Goal: Register for event/course

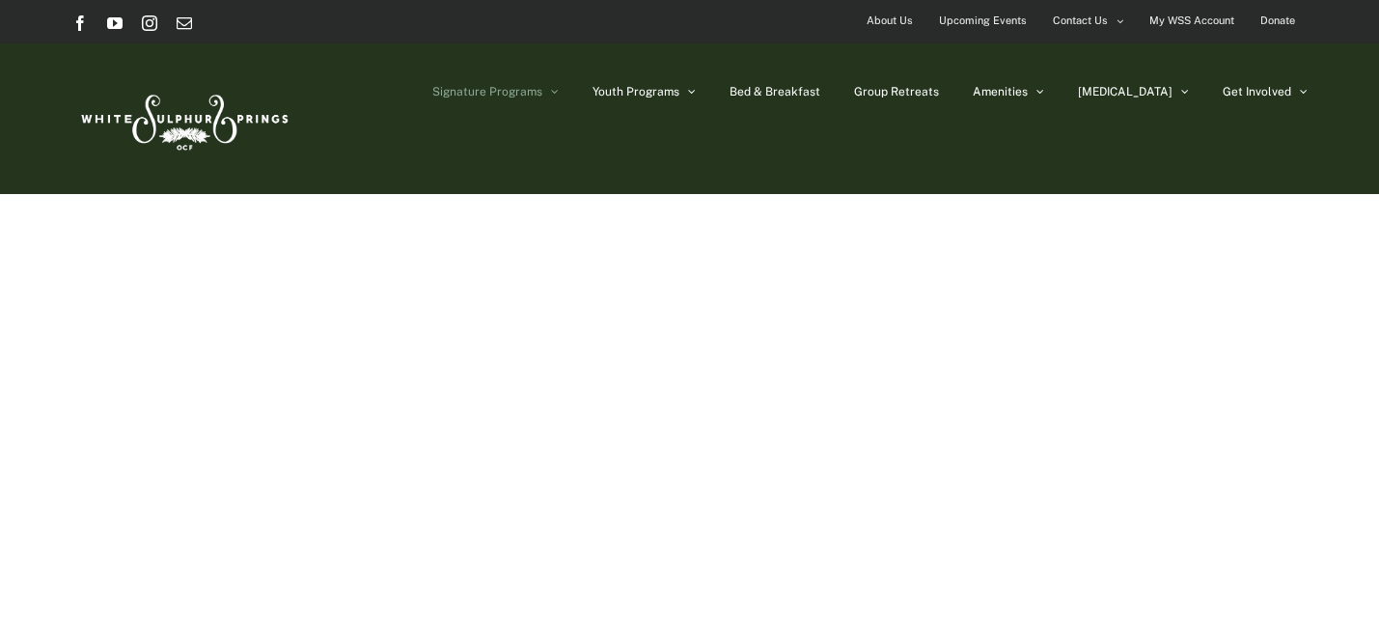
click at [542, 94] on span "Signature Programs" at bounding box center [487, 92] width 110 height 12
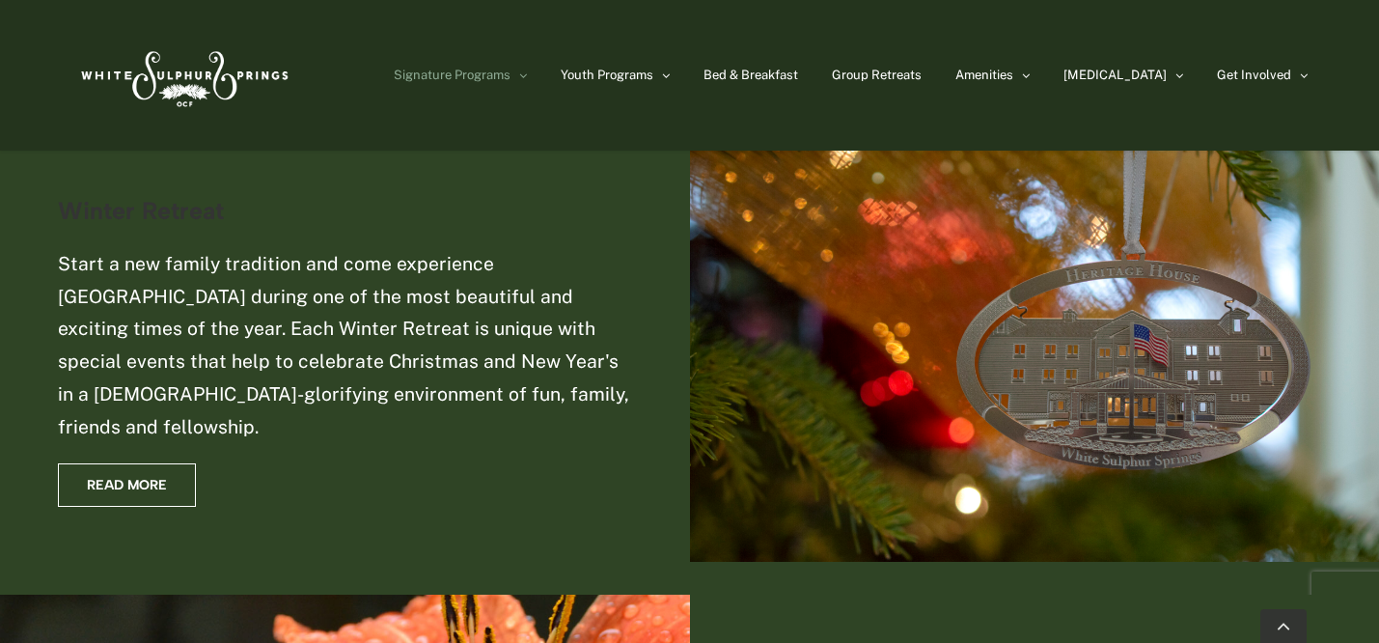
scroll to position [1562, 0]
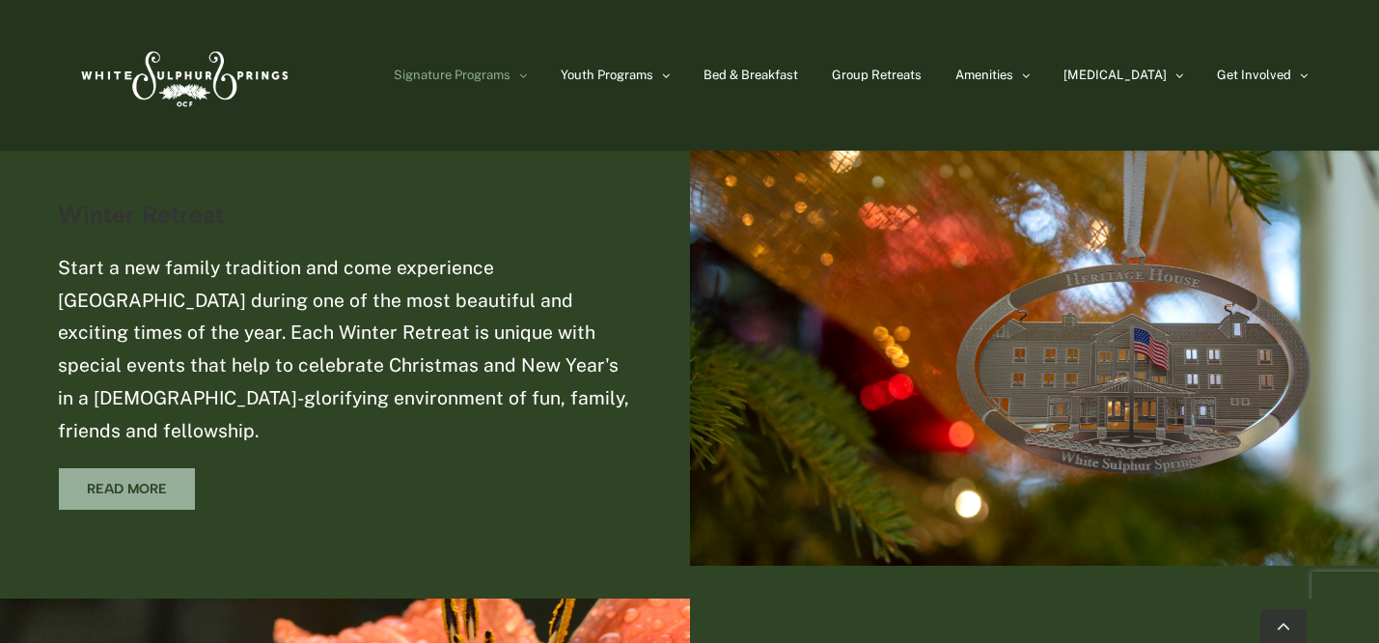
click at [144, 480] on span "Read More" at bounding box center [127, 488] width 80 height 16
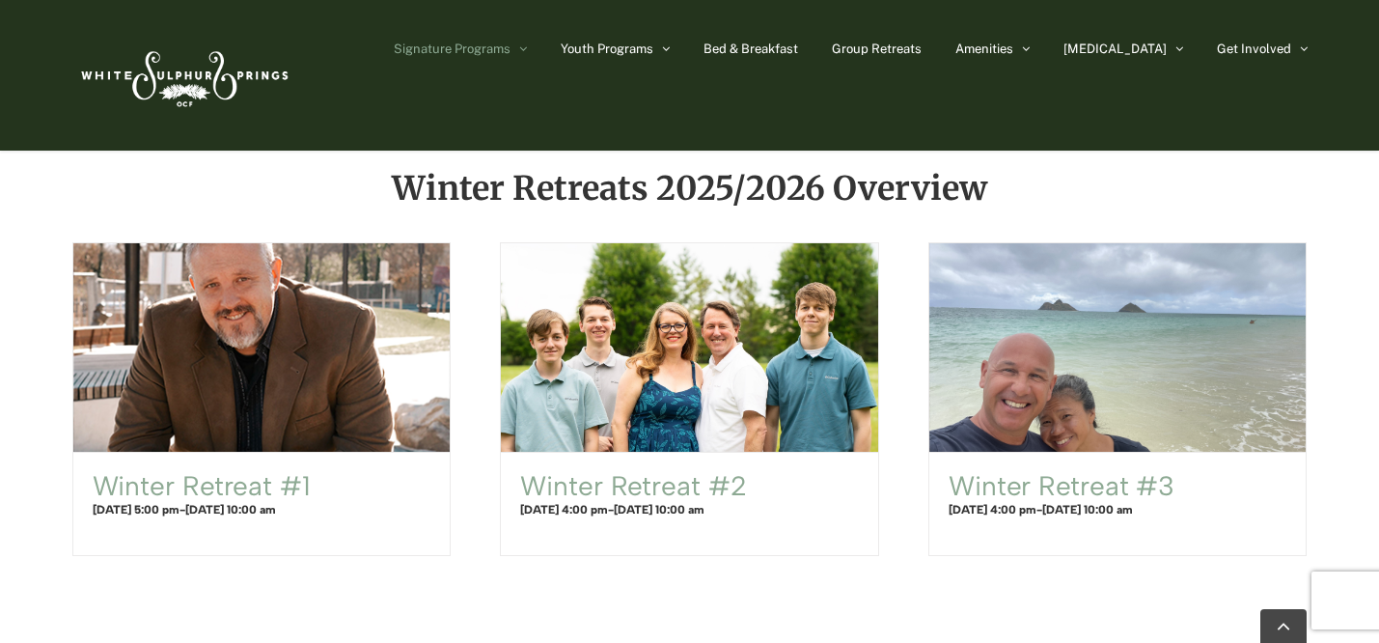
scroll to position [1187, 0]
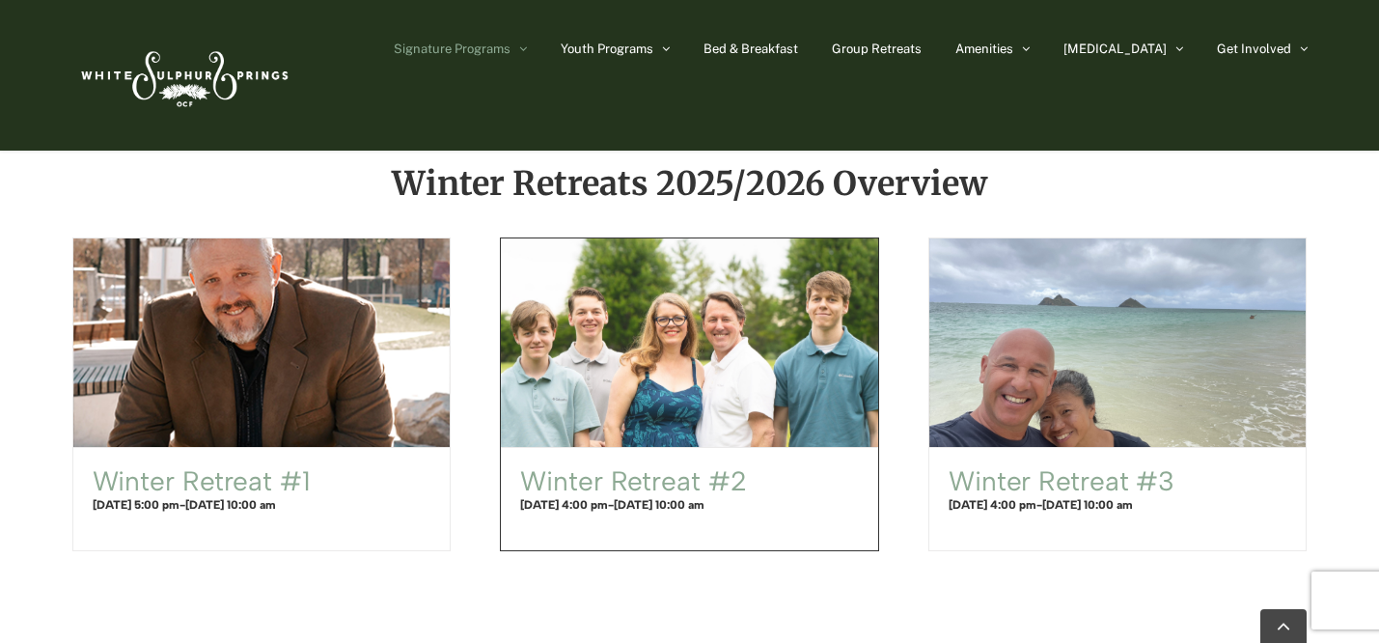
click at [818, 352] on span "Winter Retreat #2" at bounding box center [689, 343] width 415 height 230
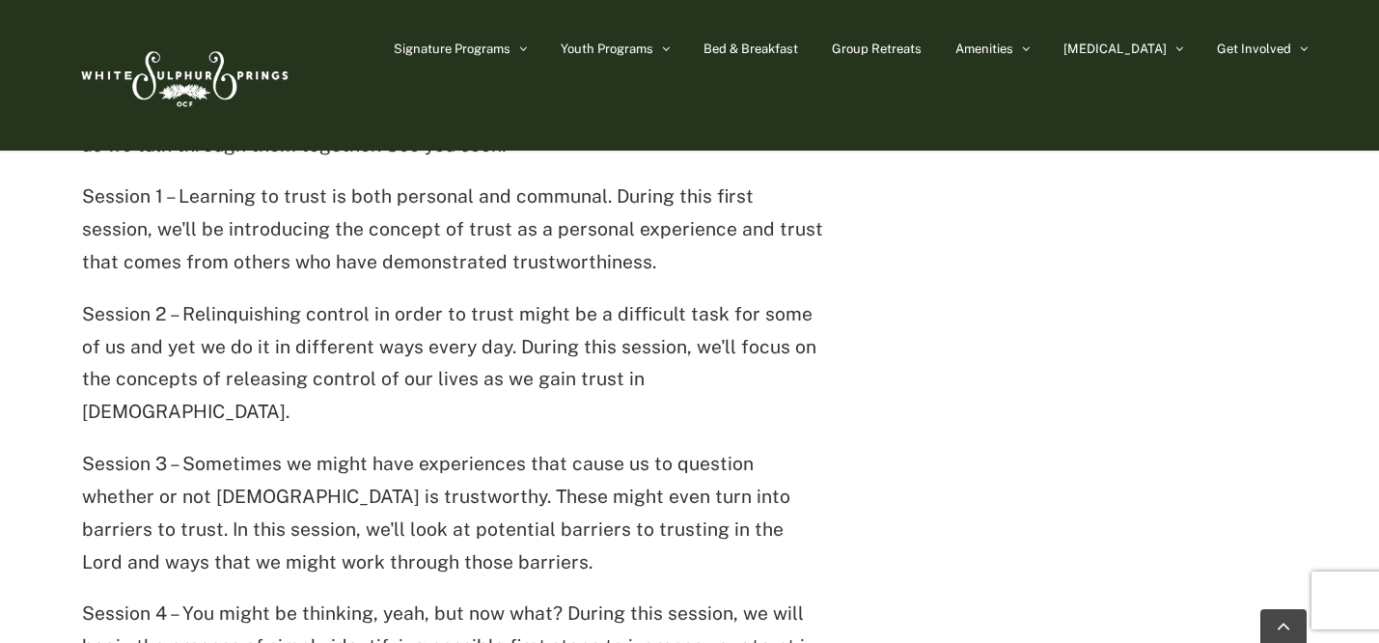
scroll to position [923, 0]
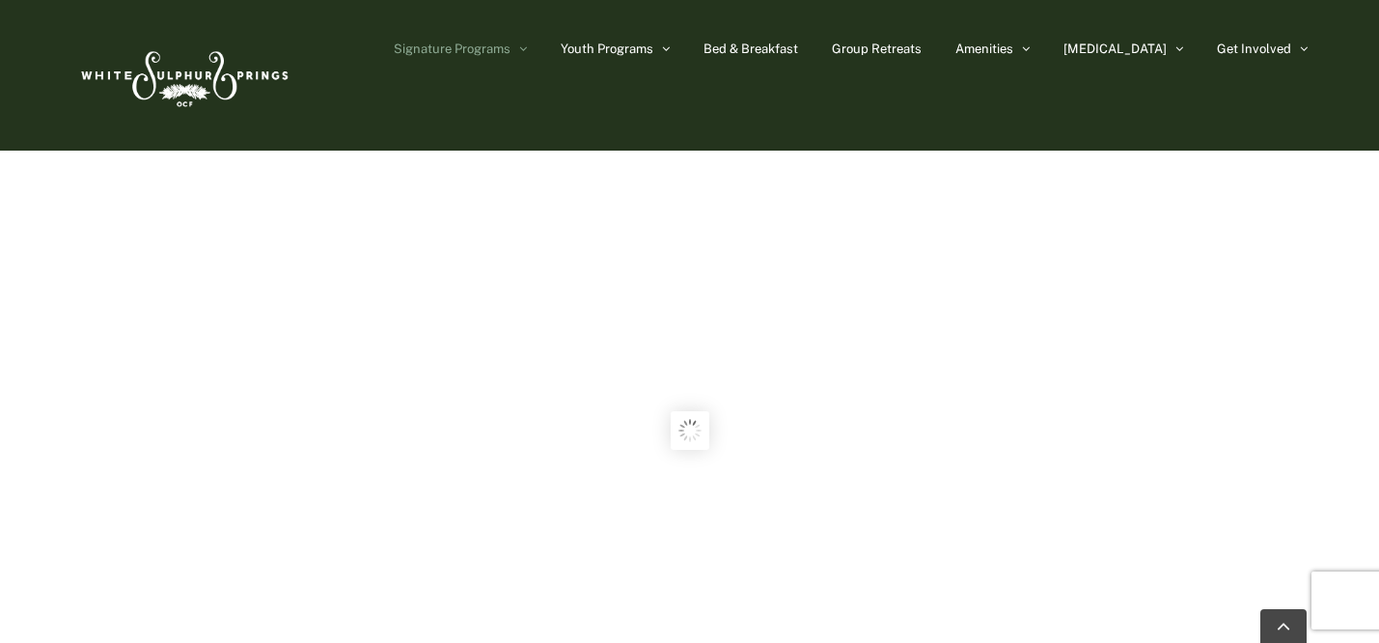
scroll to position [1187, 0]
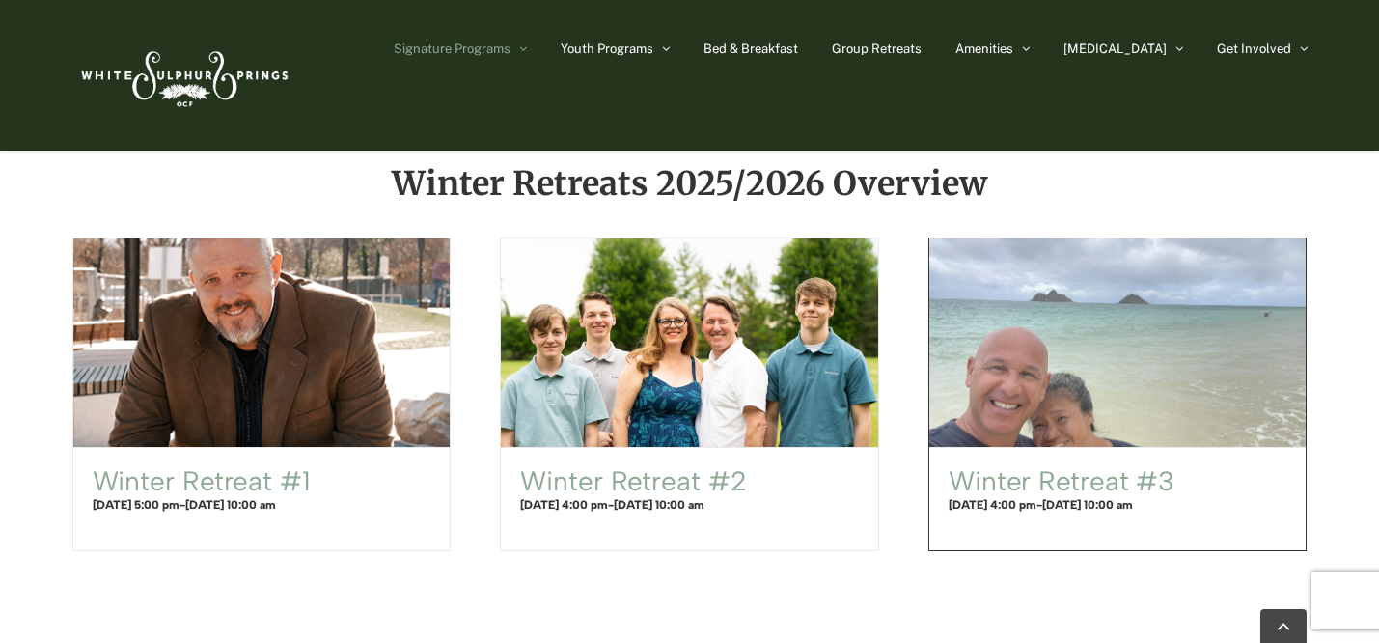
click at [1181, 397] on span "Winter Retreat #3" at bounding box center [1117, 343] width 415 height 230
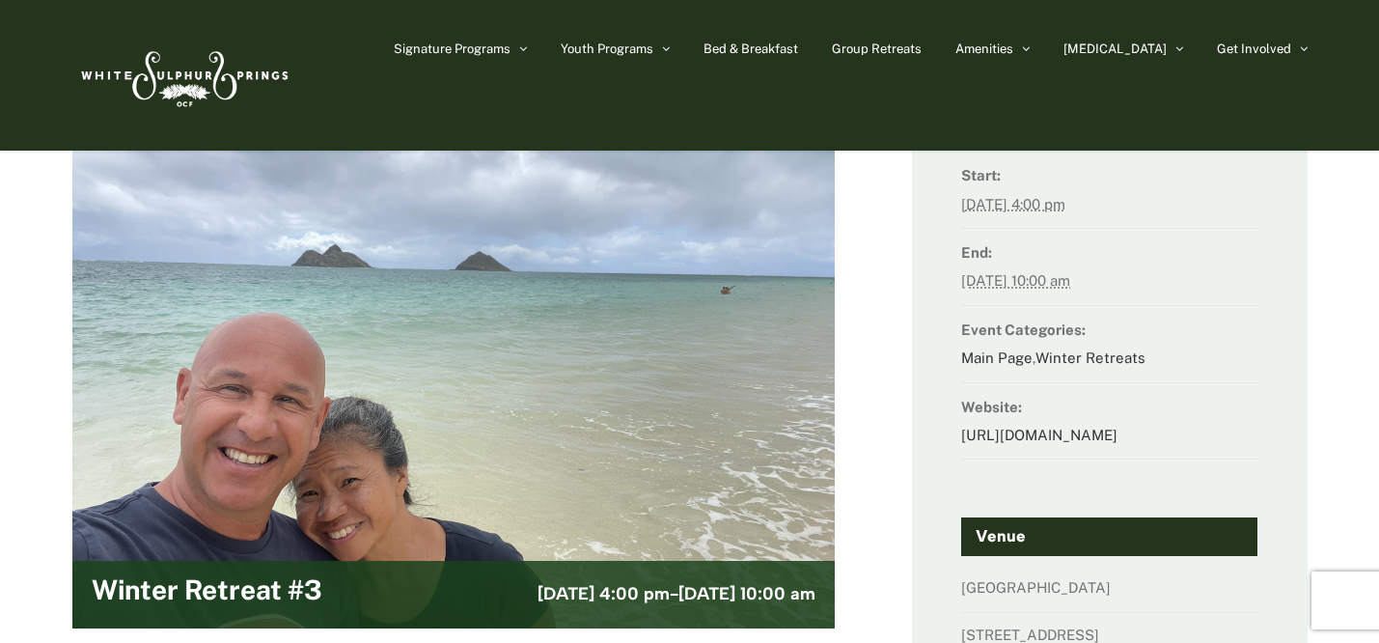
scroll to position [42, 0]
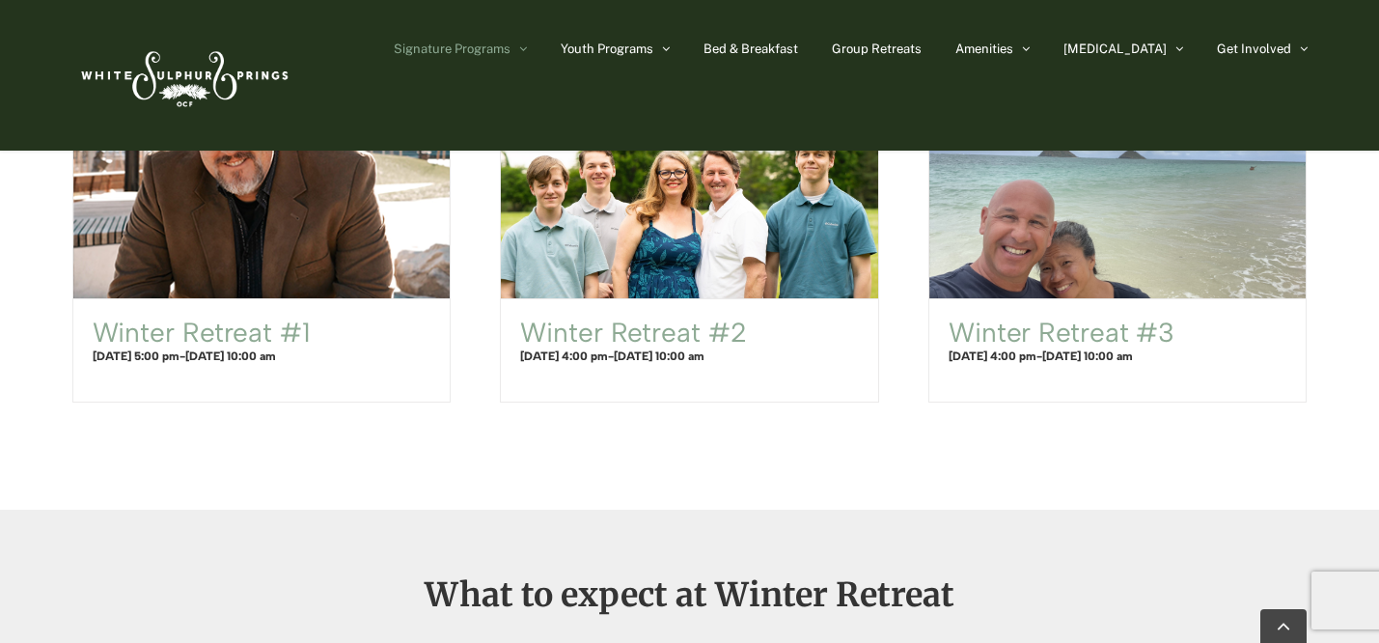
scroll to position [1315, 0]
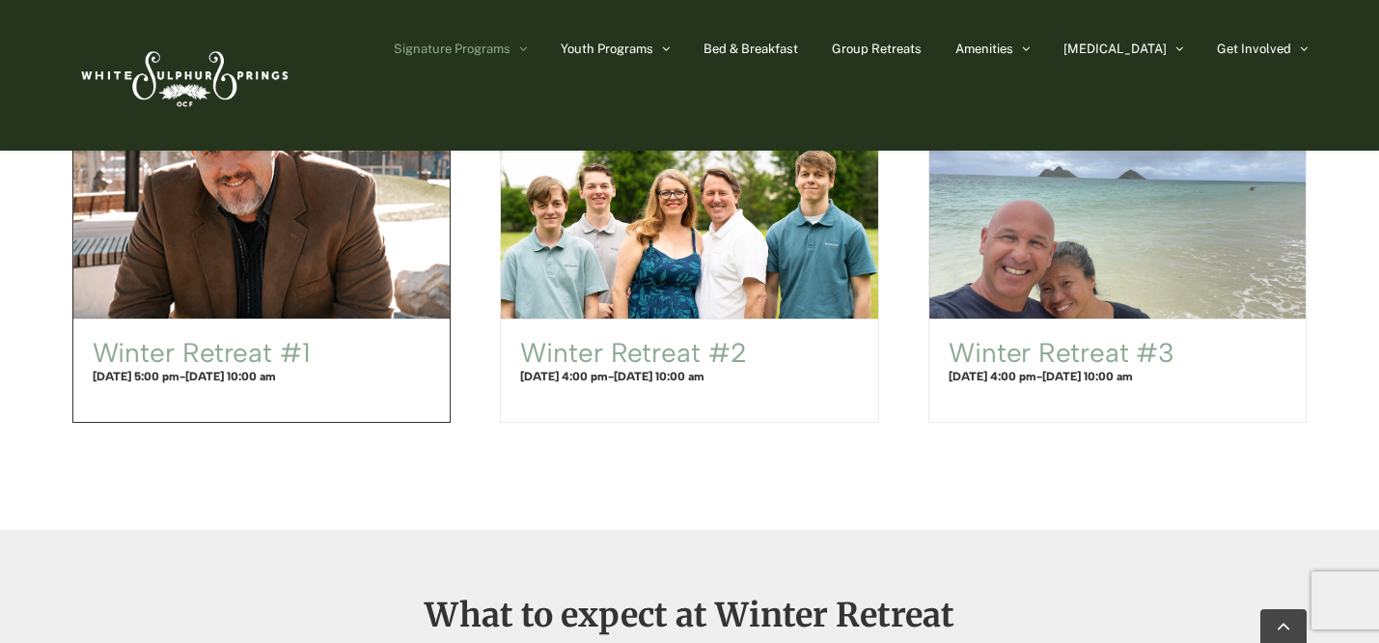
click at [313, 349] on h2 "Winter Retreat #1" at bounding box center [262, 353] width 339 height 29
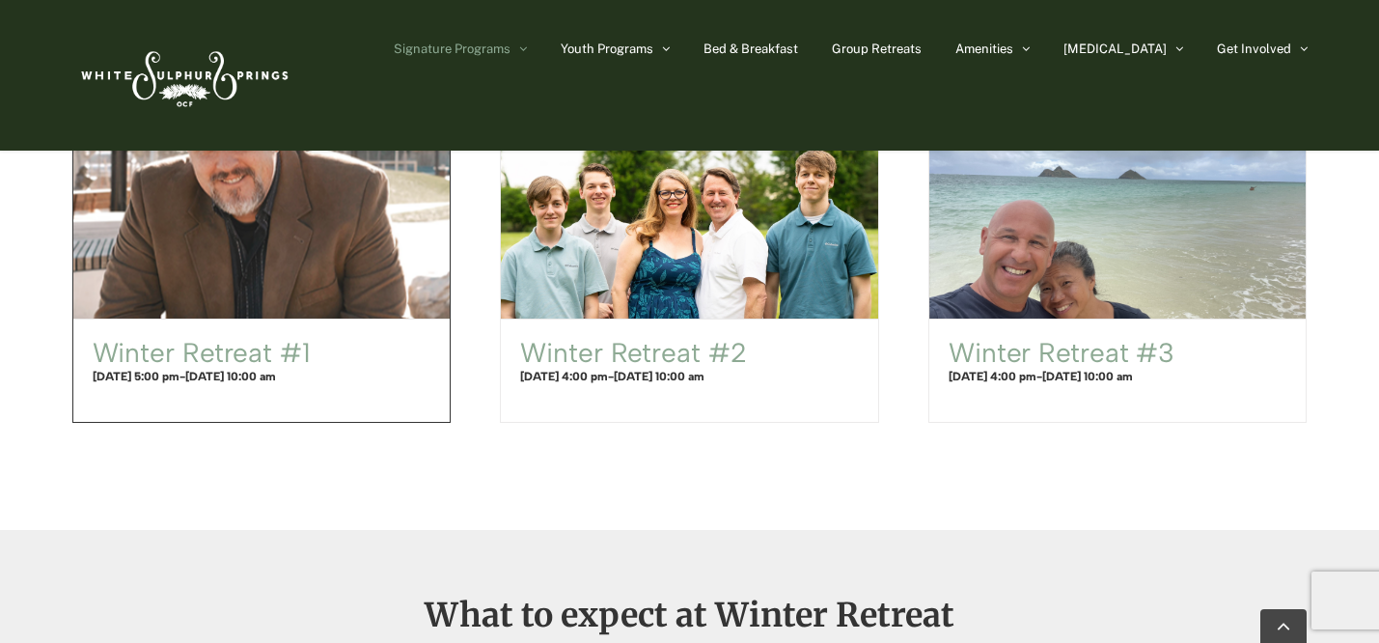
click at [291, 260] on span "Winter Retreat #1" at bounding box center [261, 214] width 415 height 230
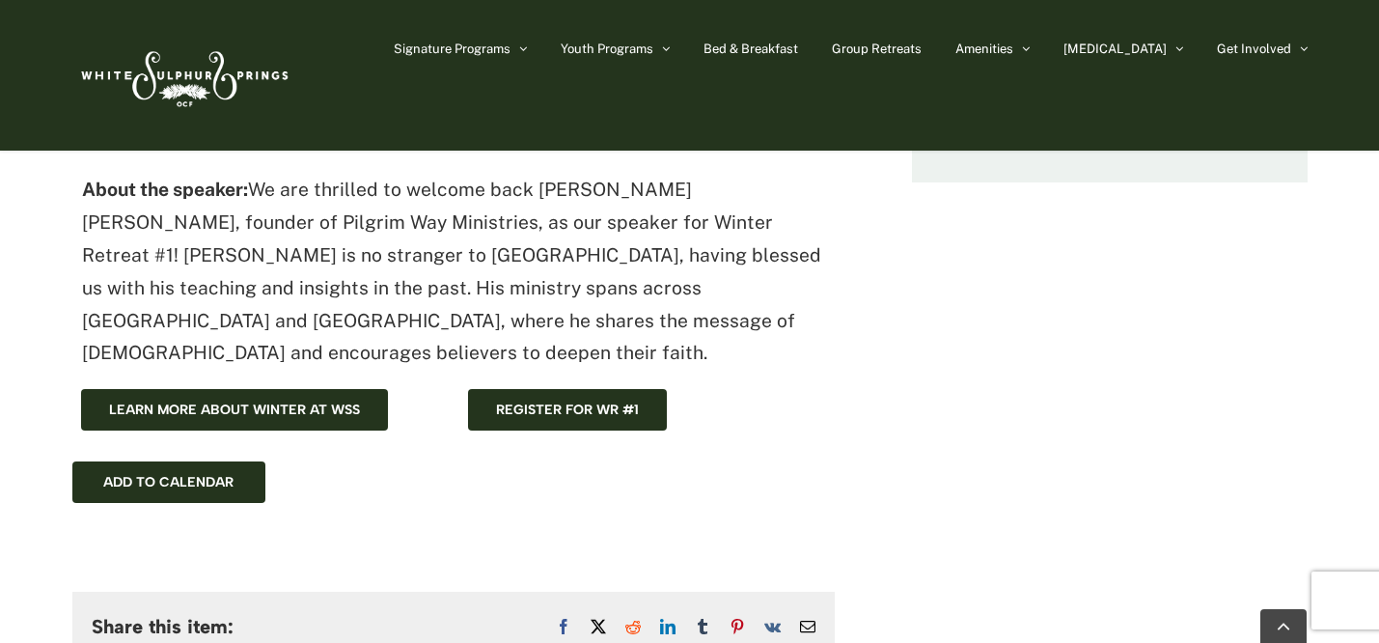
scroll to position [715, 0]
